Goal: Transaction & Acquisition: Download file/media

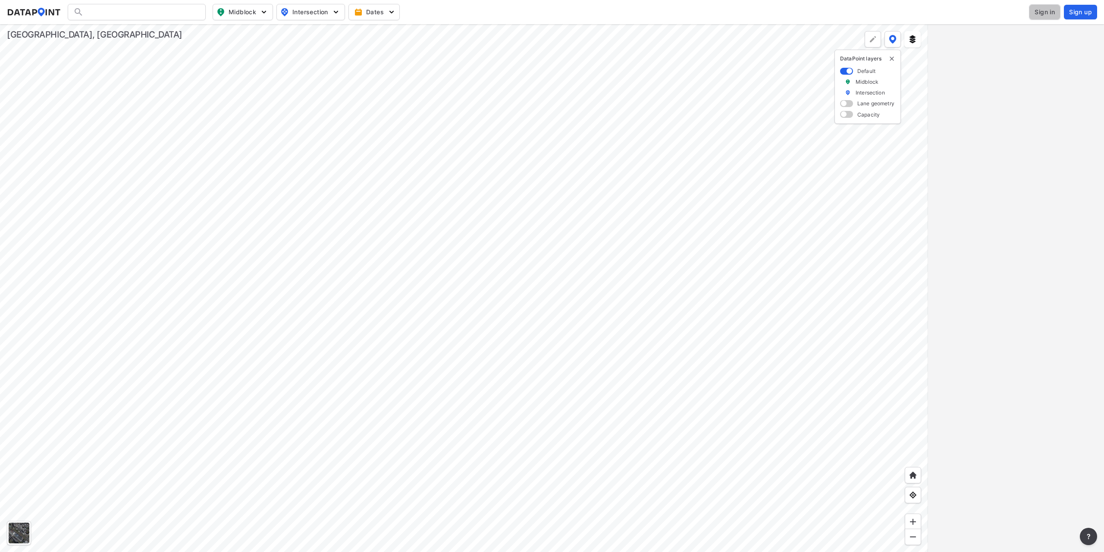
click at [1046, 10] on span "Sign in" at bounding box center [1045, 12] width 20 height 9
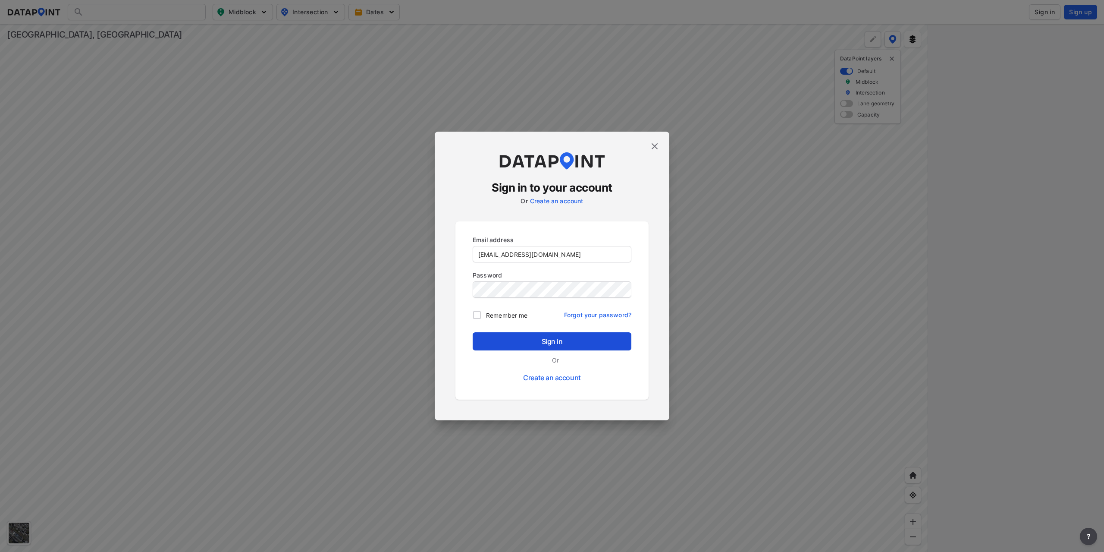
click at [568, 337] on span "Sign in" at bounding box center [552, 341] width 145 height 10
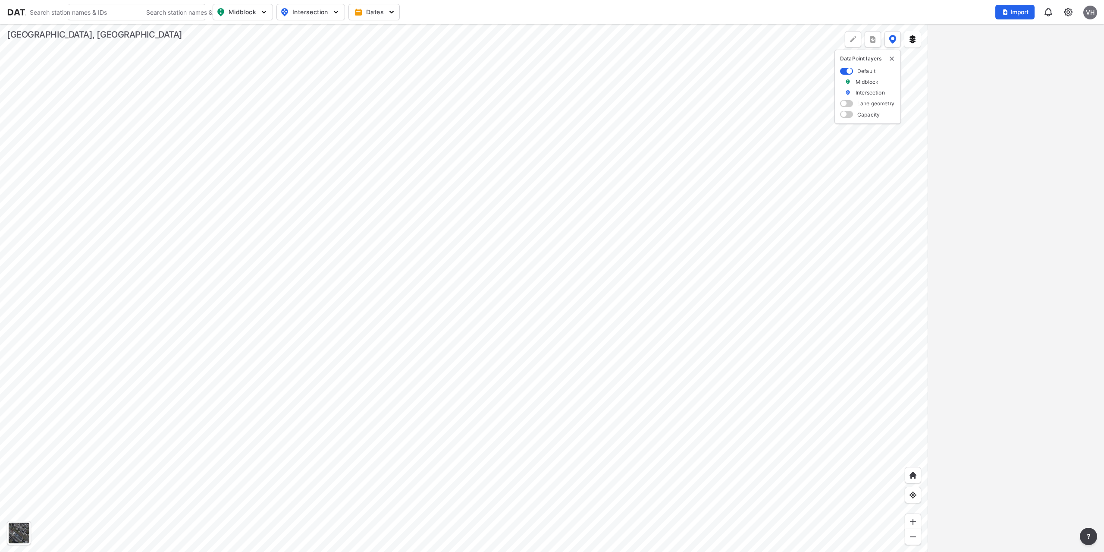
click at [649, 451] on div at bounding box center [464, 287] width 928 height 527
click at [491, 422] on div at bounding box center [464, 287] width 928 height 527
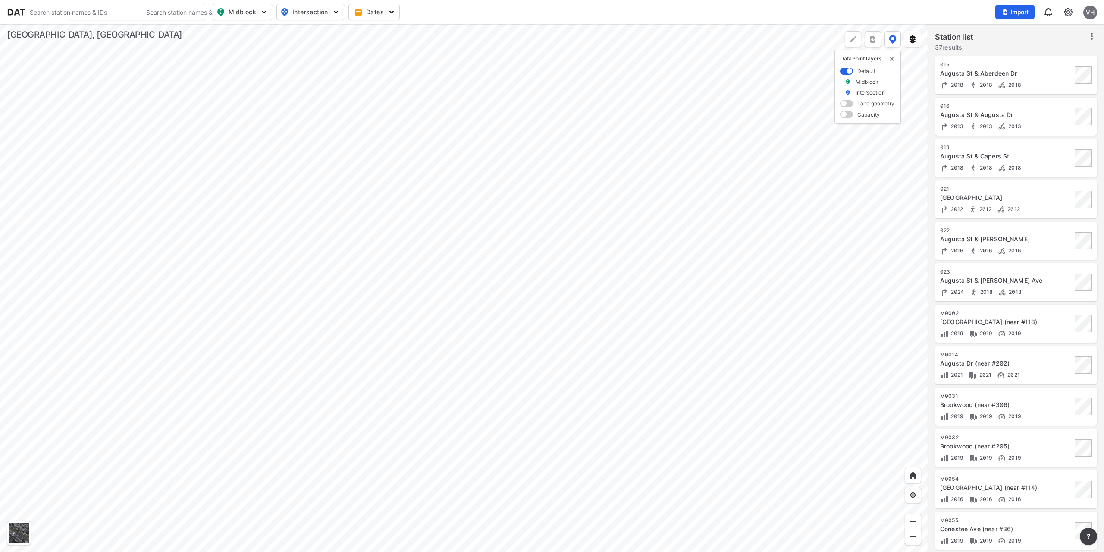
click at [560, 381] on div at bounding box center [464, 287] width 928 height 527
click at [573, 271] on div at bounding box center [464, 287] width 928 height 527
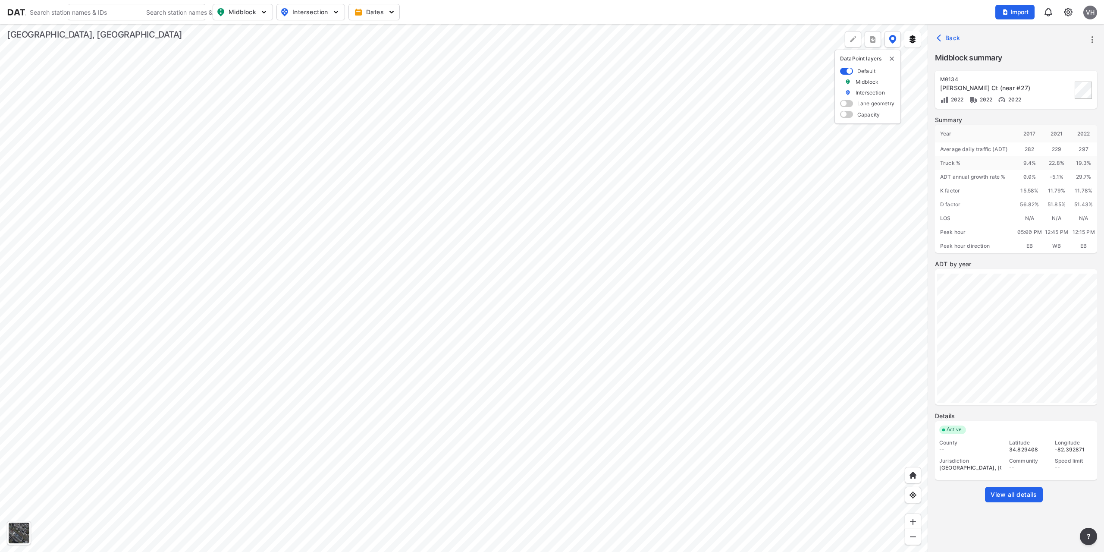
click at [1014, 496] on span "View all details" at bounding box center [1014, 494] width 47 height 9
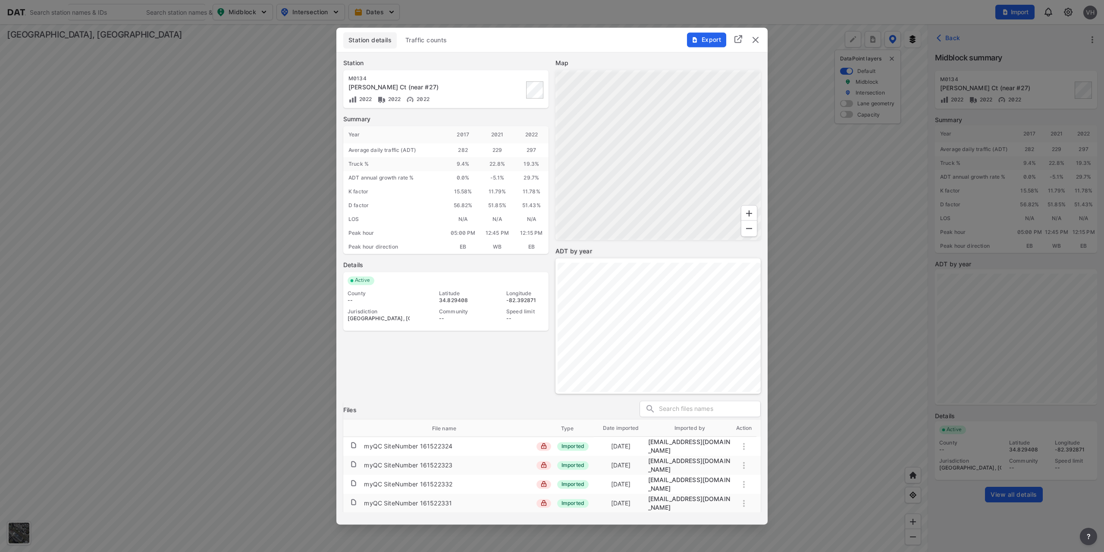
click at [424, 42] on span "Traffic counts" at bounding box center [426, 40] width 42 height 9
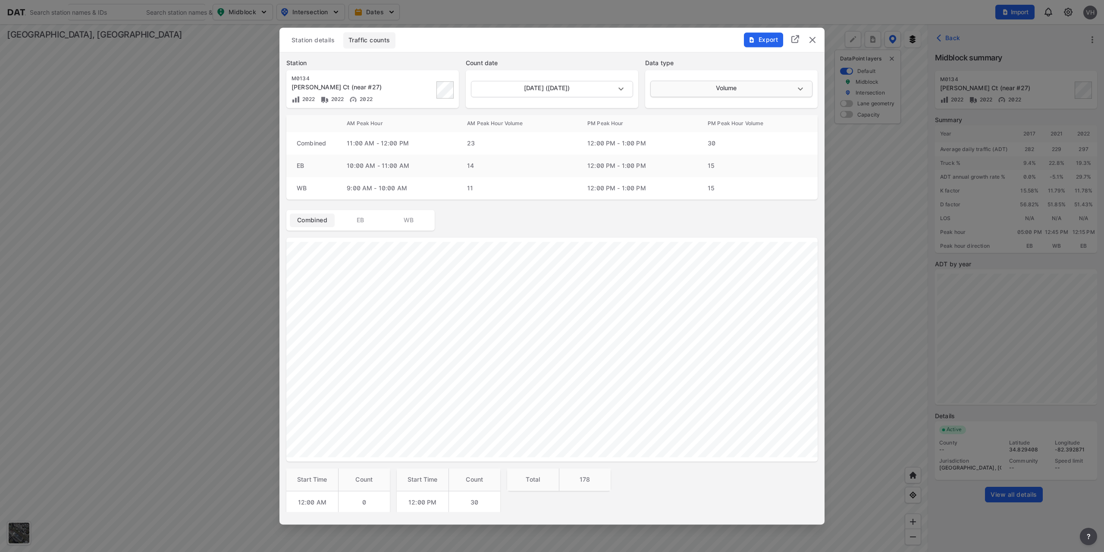
click at [724, 90] on body "Search Please enter a search term. Search Please enter a search term. Midblock …" at bounding box center [552, 276] width 1104 height 552
click at [705, 123] on li "Speed" at bounding box center [730, 121] width 160 height 16
type input "Speed"
click at [567, 87] on body "Search Please enter a search term. Search Please enter a search term. Midblock …" at bounding box center [552, 276] width 1104 height 552
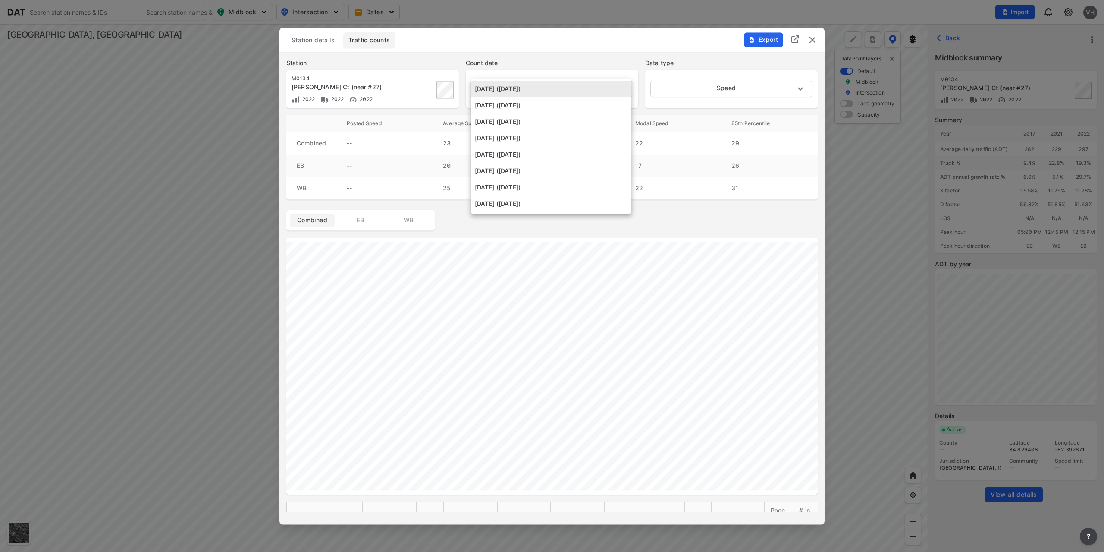
click at [662, 212] on div at bounding box center [552, 276] width 1104 height 552
click at [810, 40] on img "delete" at bounding box center [812, 40] width 10 height 10
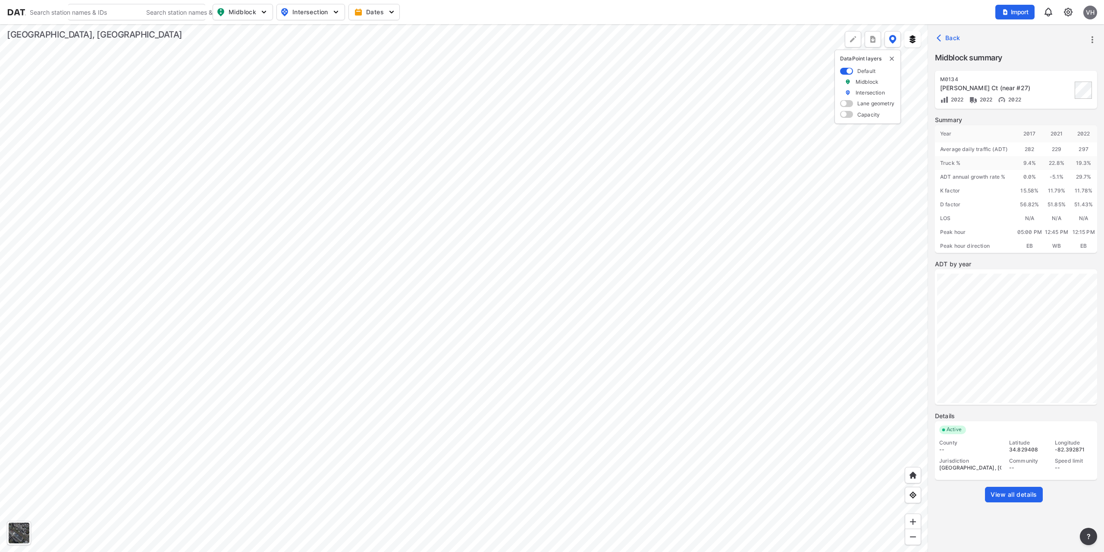
click at [1013, 498] on span "View all details" at bounding box center [1014, 494] width 47 height 9
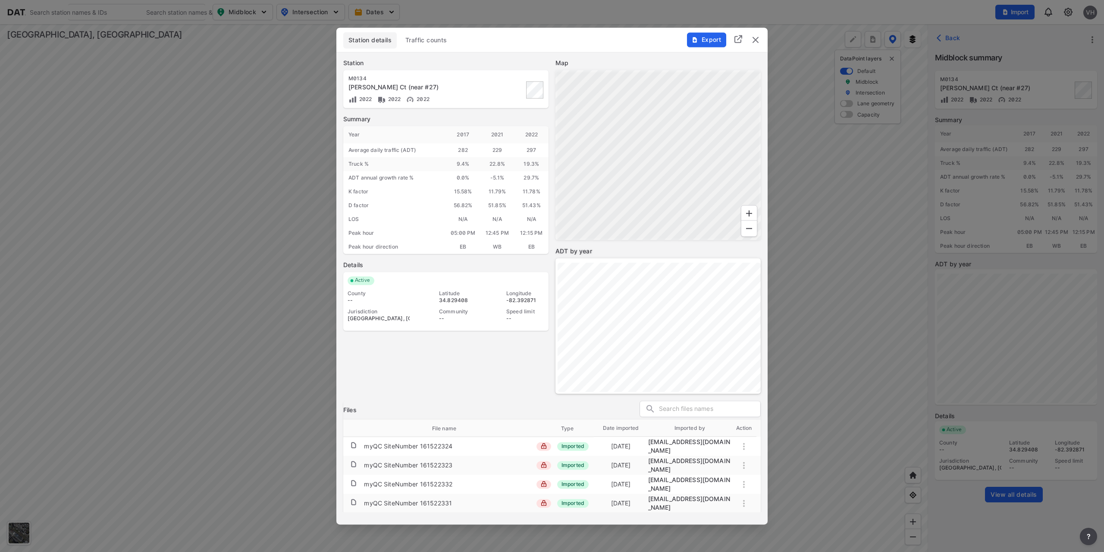
click at [429, 40] on span "Traffic counts" at bounding box center [426, 40] width 42 height 9
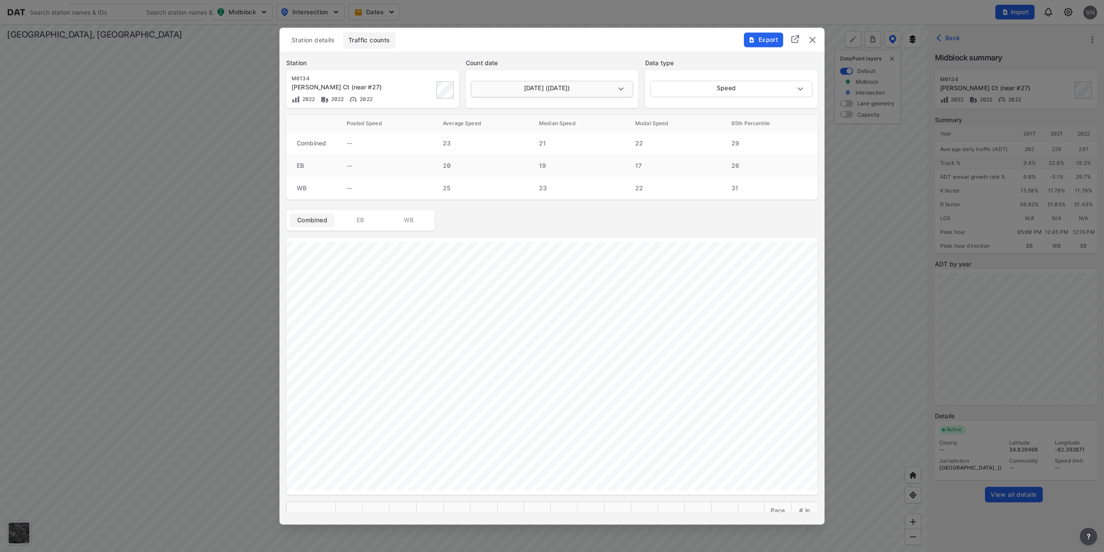
click at [566, 90] on body "Search Please enter a search term. Search Please enter a search term. Midblock …" at bounding box center [552, 276] width 1104 height 552
click at [813, 40] on div at bounding box center [552, 276] width 1104 height 552
click at [811, 43] on img "delete" at bounding box center [812, 40] width 10 height 10
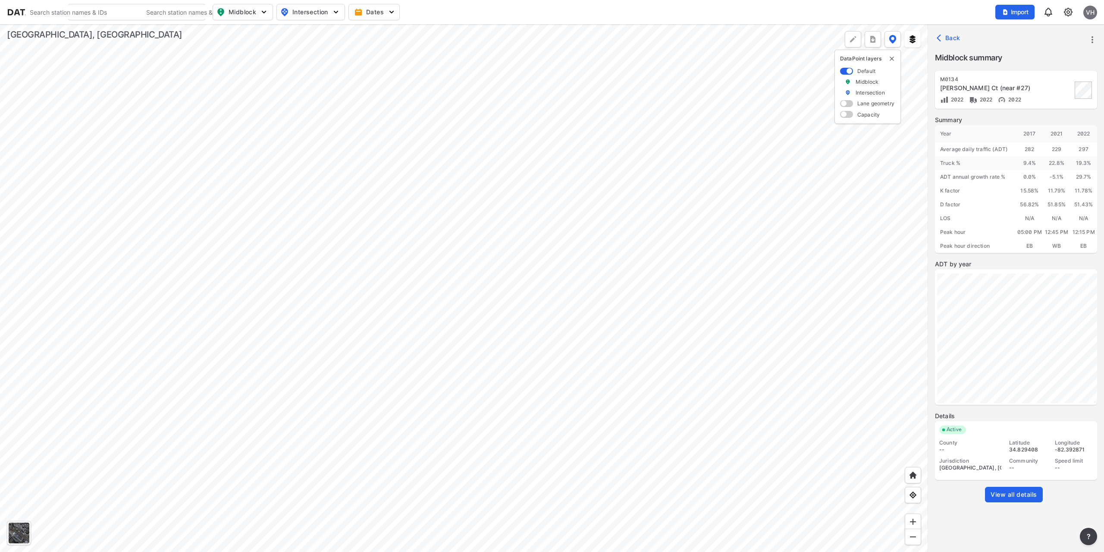
click at [1023, 494] on span "View all details" at bounding box center [1014, 494] width 47 height 9
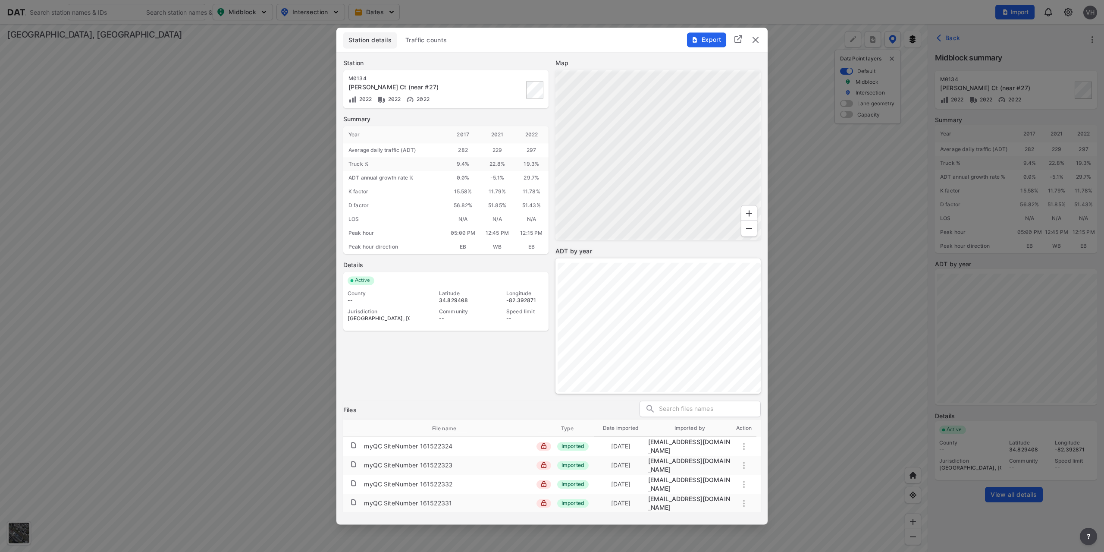
click at [436, 43] on span "Traffic counts" at bounding box center [426, 40] width 42 height 9
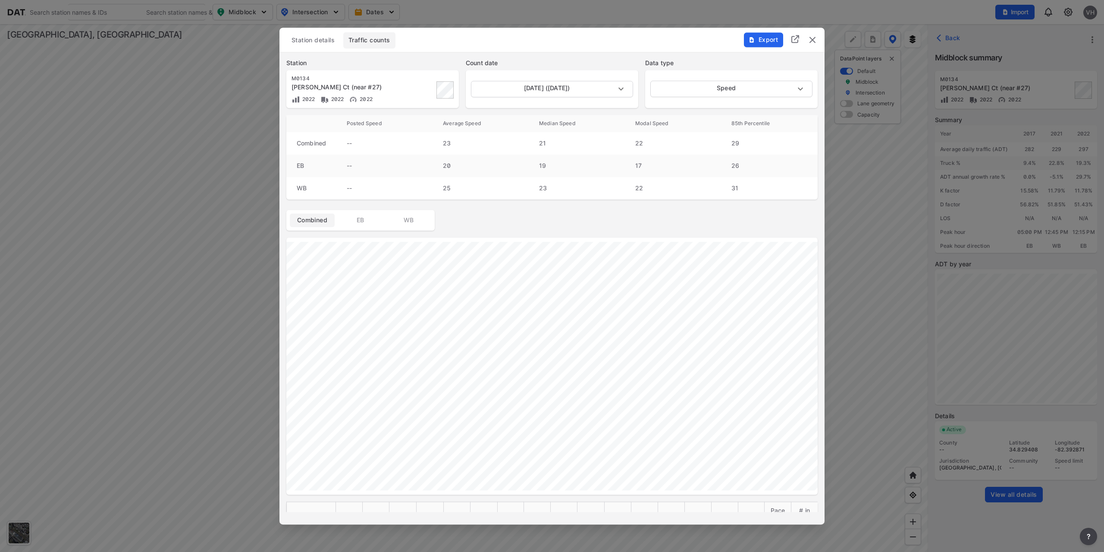
click at [757, 36] on span "Export" at bounding box center [763, 39] width 29 height 9
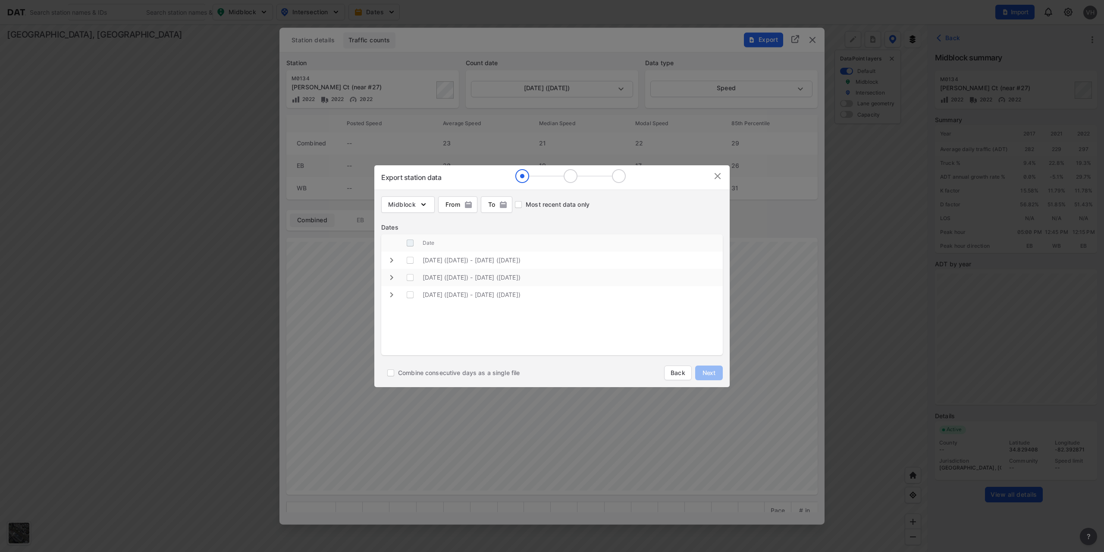
click at [410, 243] on input "decorative checkbox" at bounding box center [410, 243] width 16 height 16
checkbox input "true"
checkbox \(Thursday\) "true"
checkbox \(Wednesday\) "true"
checkbox \(Thursday\) "true"
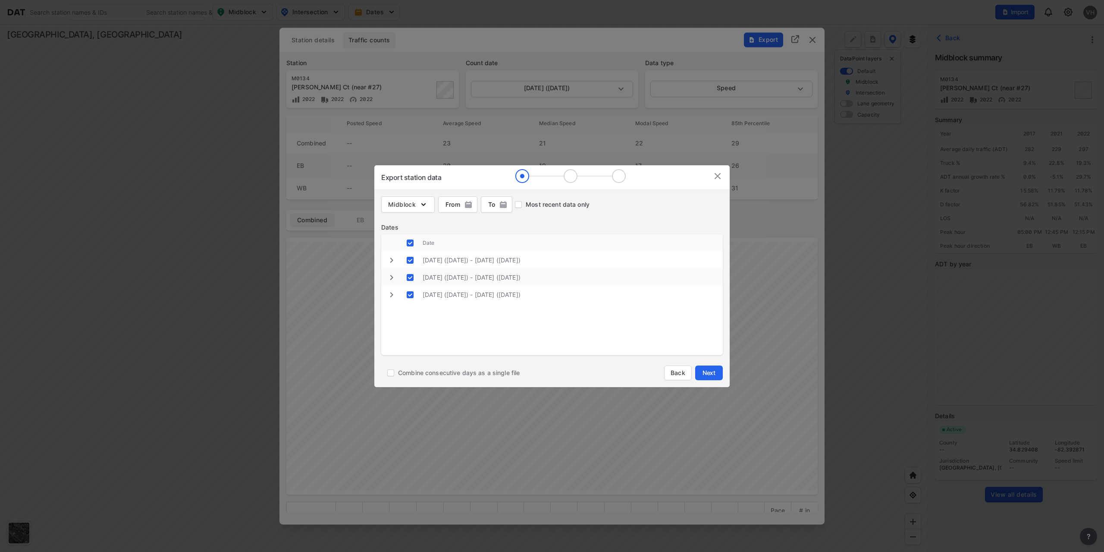
click at [464, 372] on span "Combine consecutive days as a single file" at bounding box center [459, 372] width 122 height 9
click at [398, 372] on input "Combine consecutive days as a single file" at bounding box center [390, 372] width 15 height 15
checkbox input "true"
click at [711, 371] on span "Next" at bounding box center [708, 372] width 17 height 9
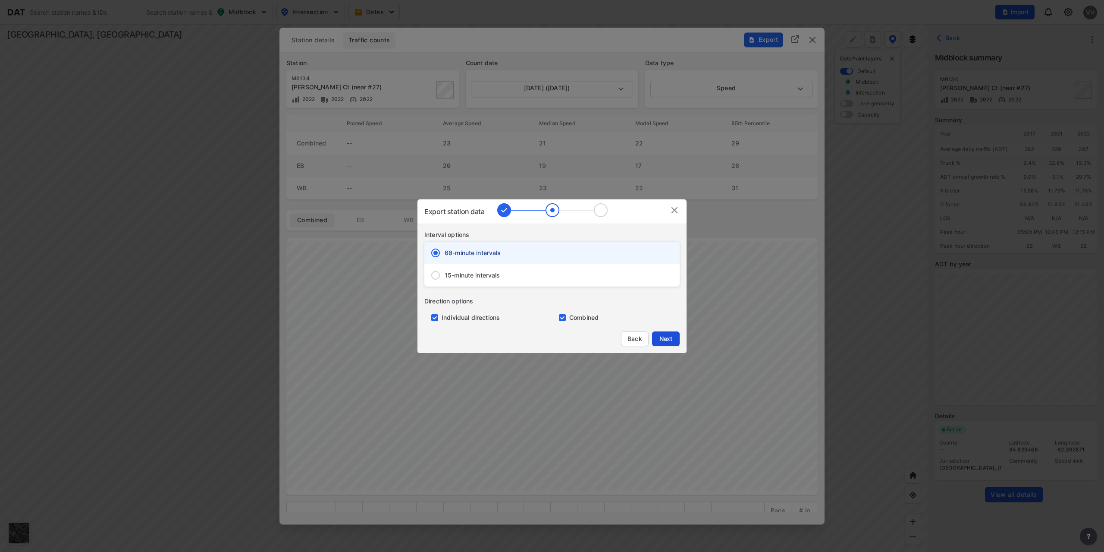
click at [667, 336] on span "Next" at bounding box center [665, 338] width 17 height 9
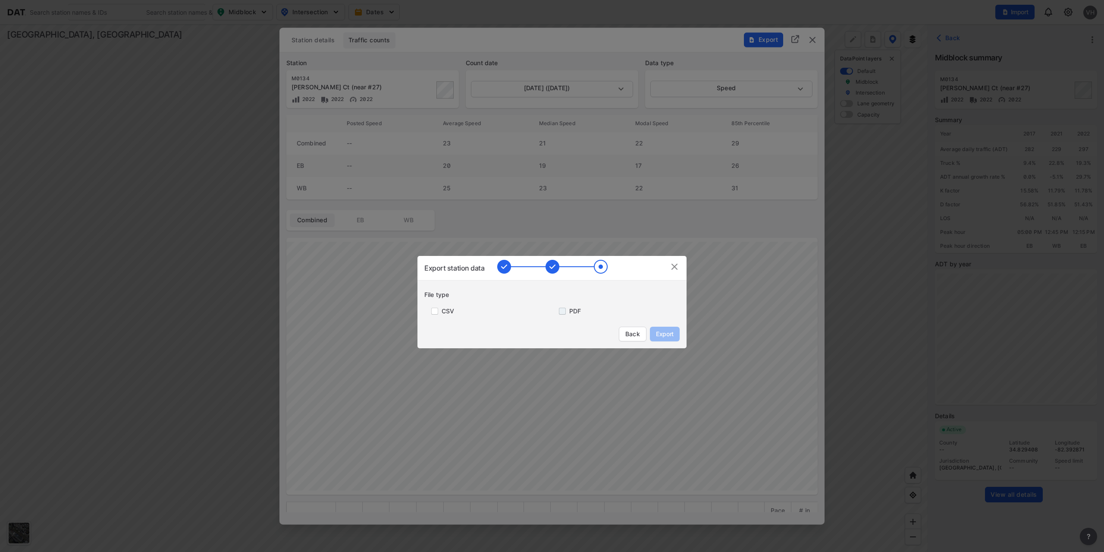
click at [560, 312] on input "primary checkbox" at bounding box center [560, 310] width 17 height 7
checkbox input "true"
click at [672, 335] on span "Export" at bounding box center [664, 333] width 19 height 9
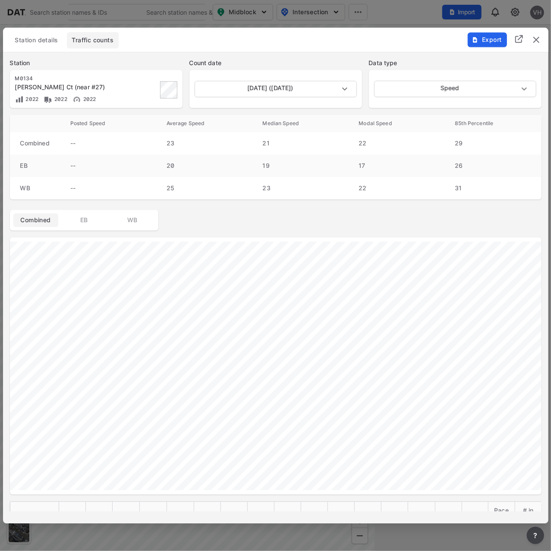
click at [535, 38] on img "delete" at bounding box center [536, 40] width 10 height 10
